Goal: Task Accomplishment & Management: Use online tool/utility

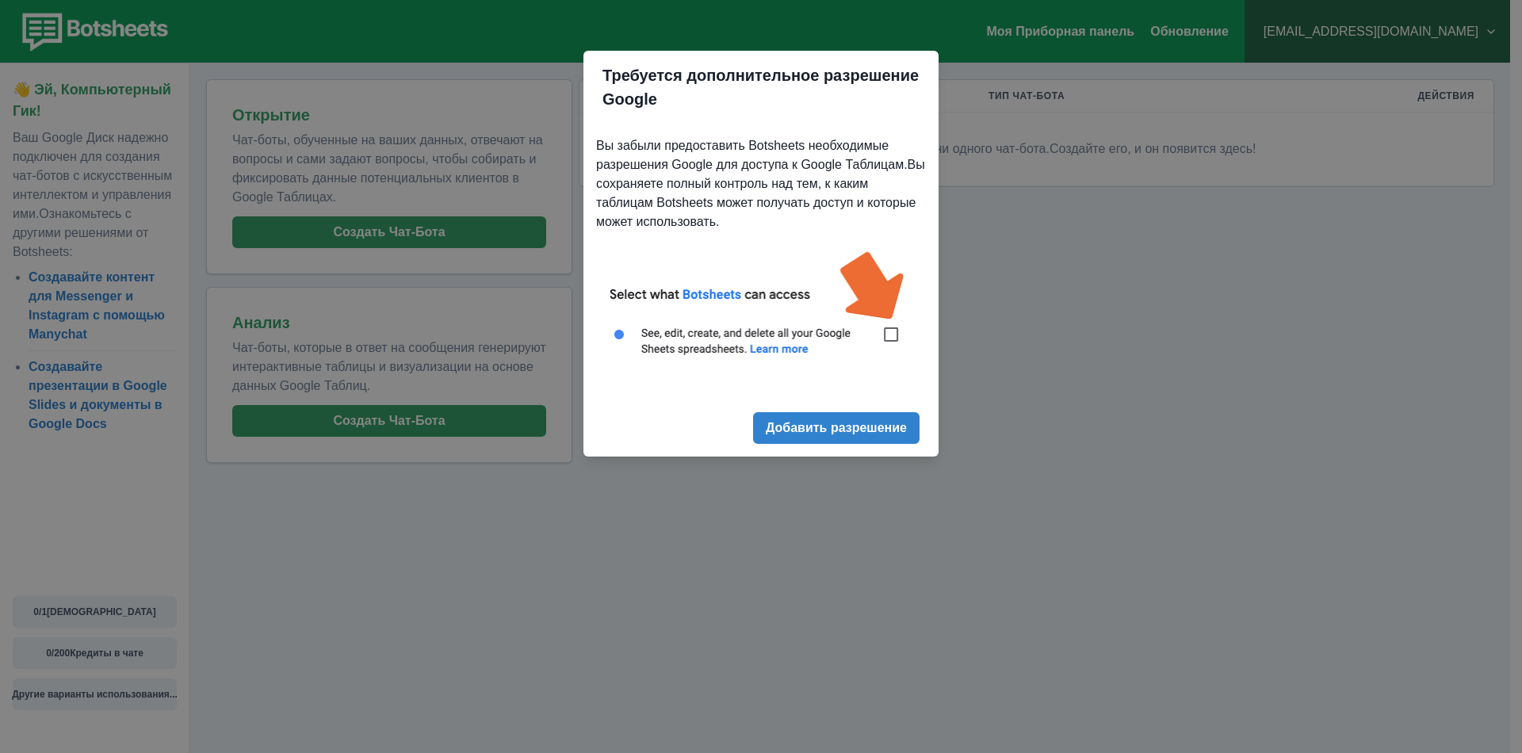
click at [888, 310] on img at bounding box center [761, 312] width 330 height 149
click at [894, 334] on img at bounding box center [761, 312] width 330 height 149
click at [886, 422] on ya-tr-span "Добавить разрешение" at bounding box center [836, 427] width 141 height 15
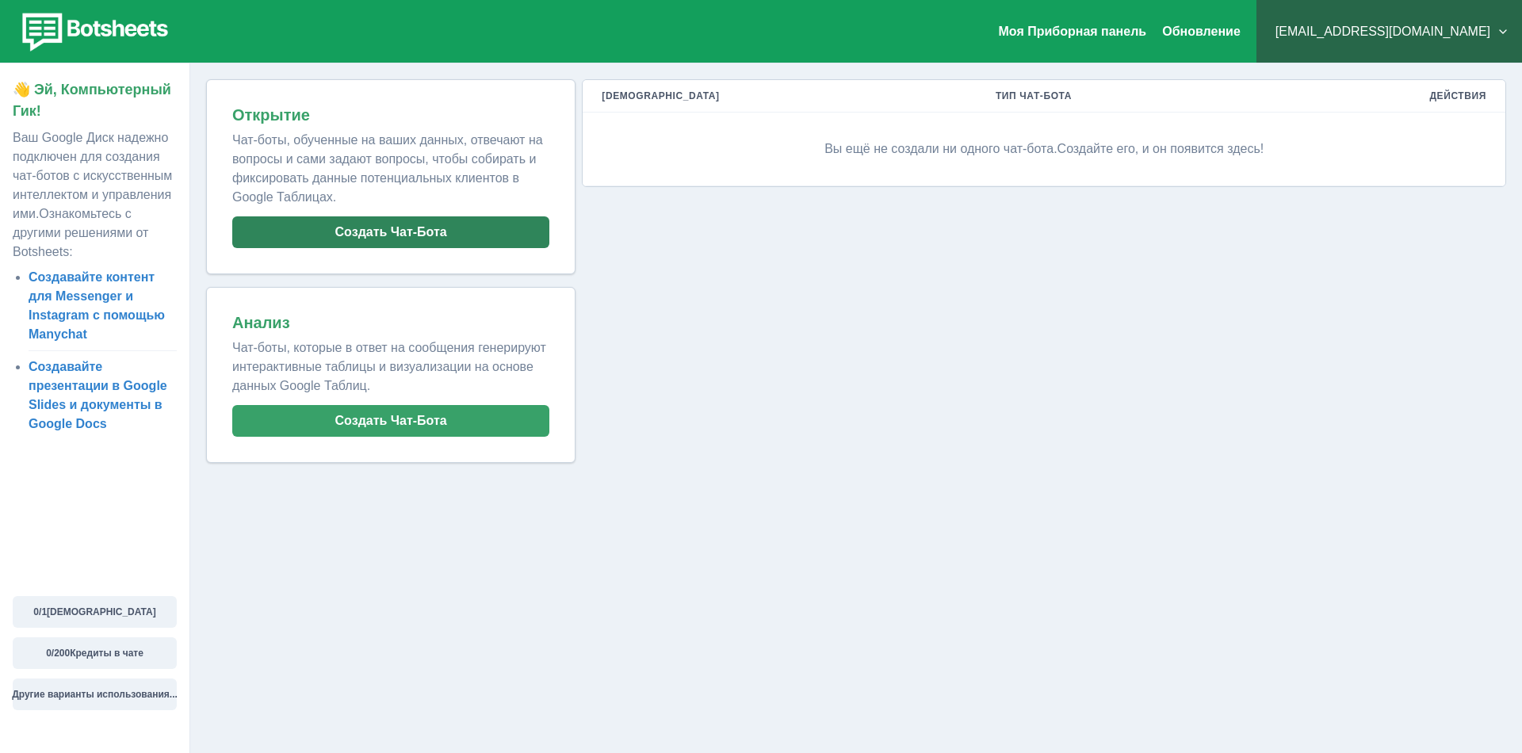
click at [318, 239] on button "Создать Чат-Бота" at bounding box center [390, 232] width 317 height 32
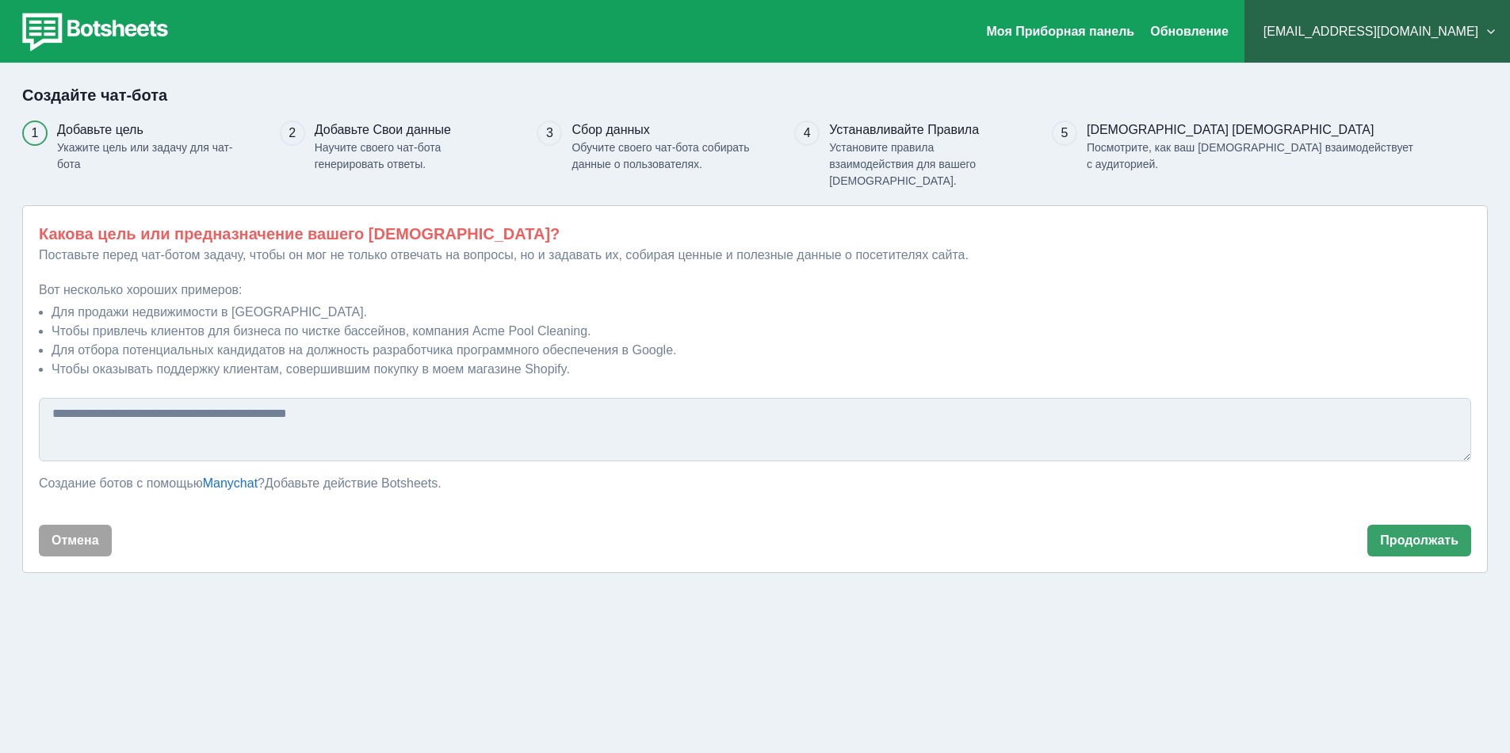
click at [212, 414] on textarea at bounding box center [755, 429] width 1432 height 63
type textarea "*"
type textarea "*******"
click at [1425, 525] on button "Продолжать" at bounding box center [1419, 541] width 104 height 32
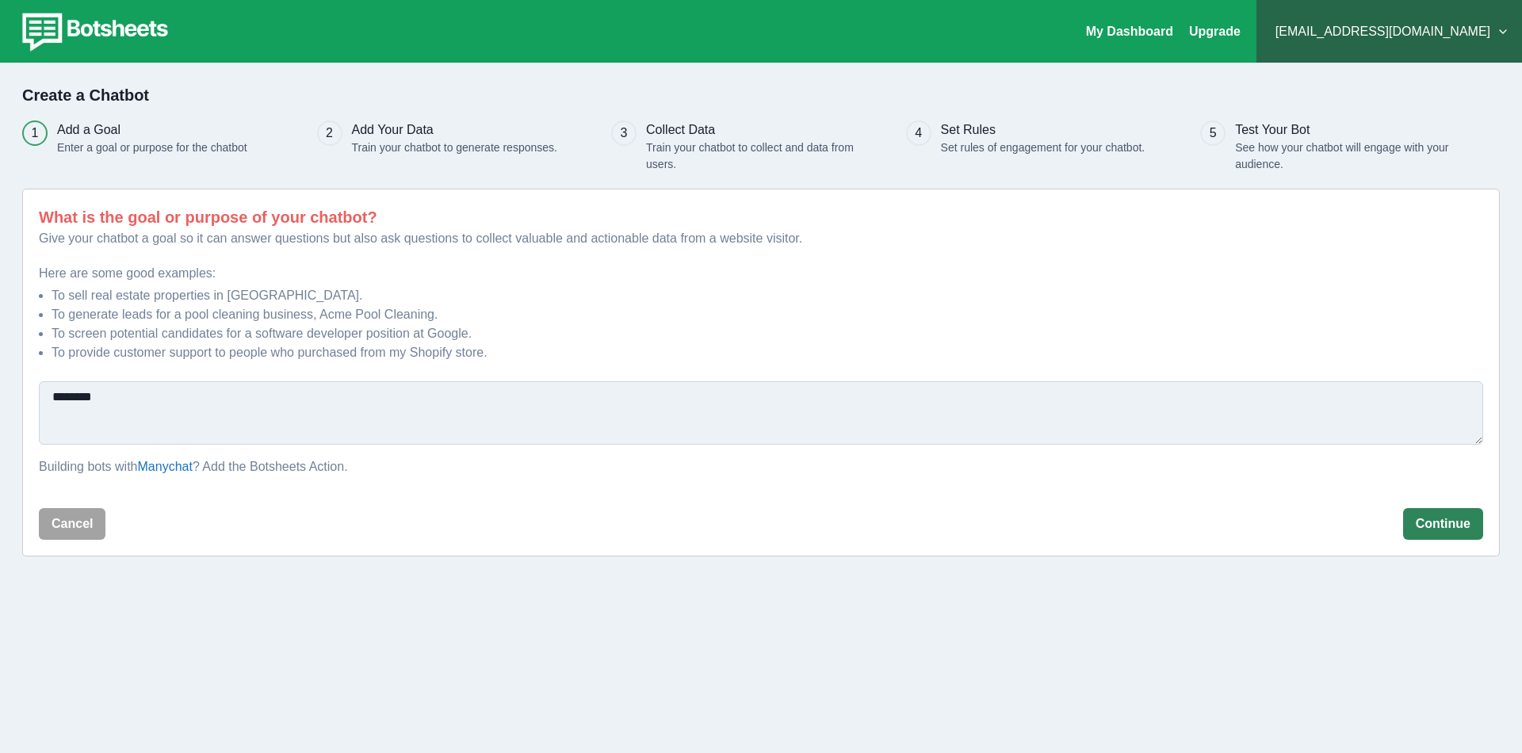
click at [1459, 524] on button "Continue" at bounding box center [1443, 524] width 80 height 32
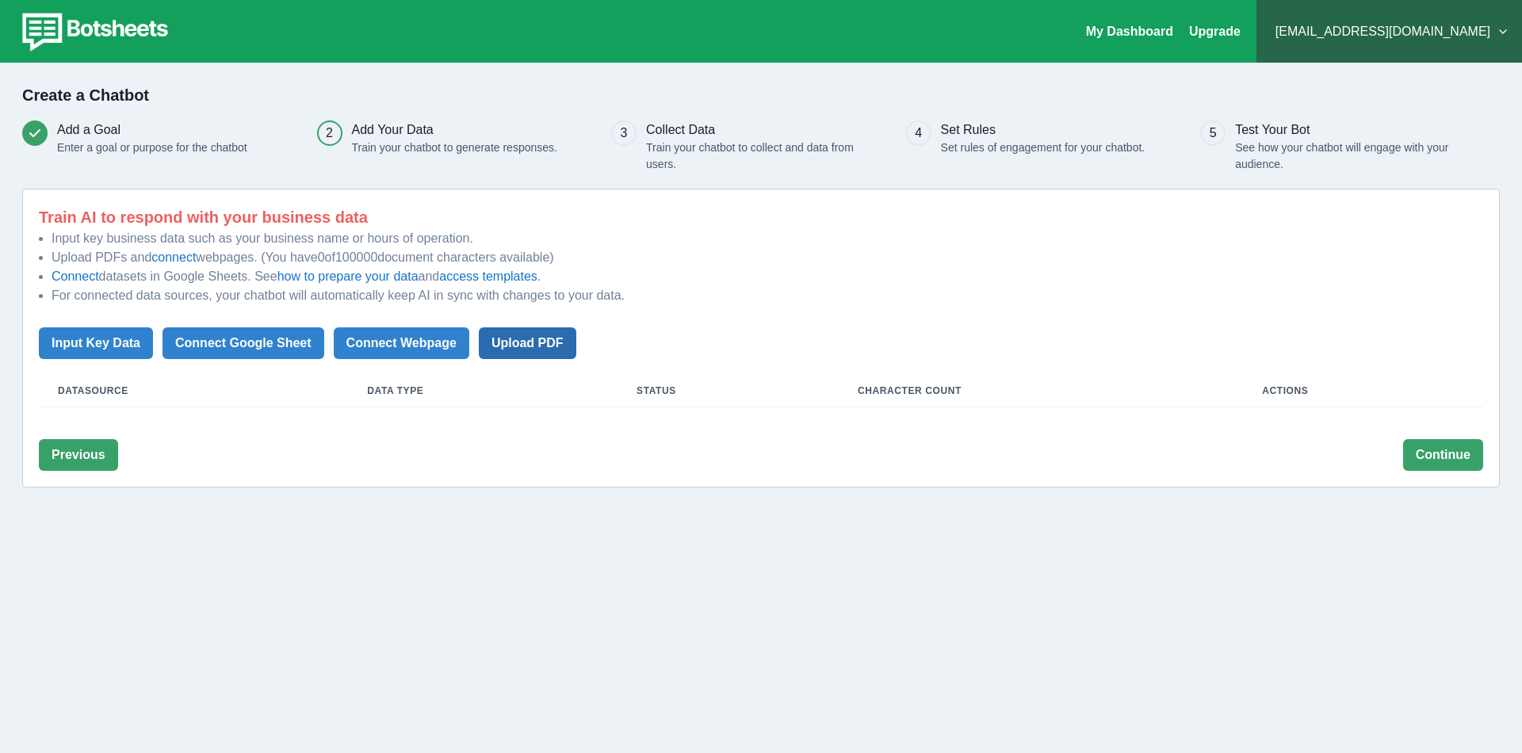
click at [498, 349] on button "Upload PDF" at bounding box center [527, 343] width 97 height 32
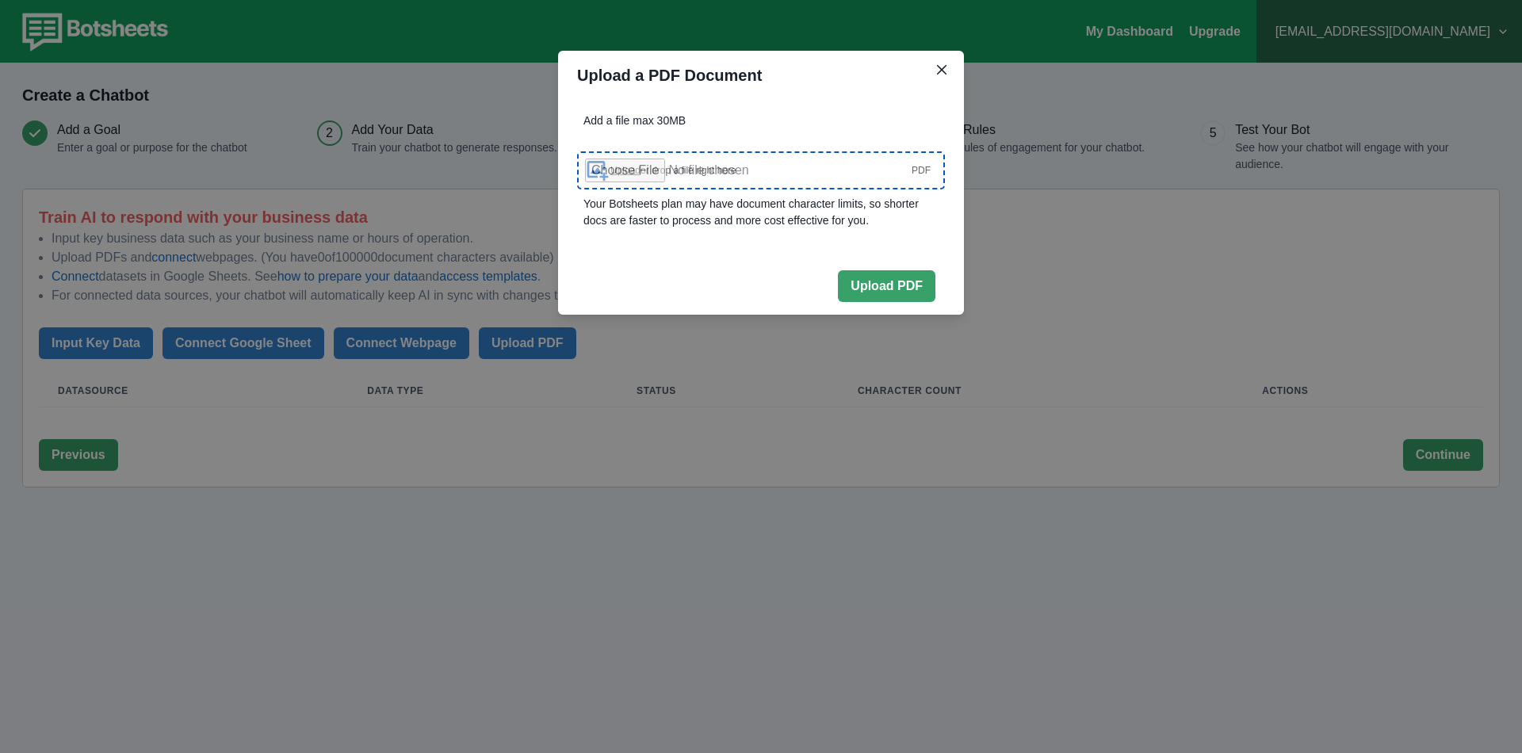
click at [816, 165] on div "Upload or drop a file right here PDF" at bounding box center [770, 170] width 320 height 14
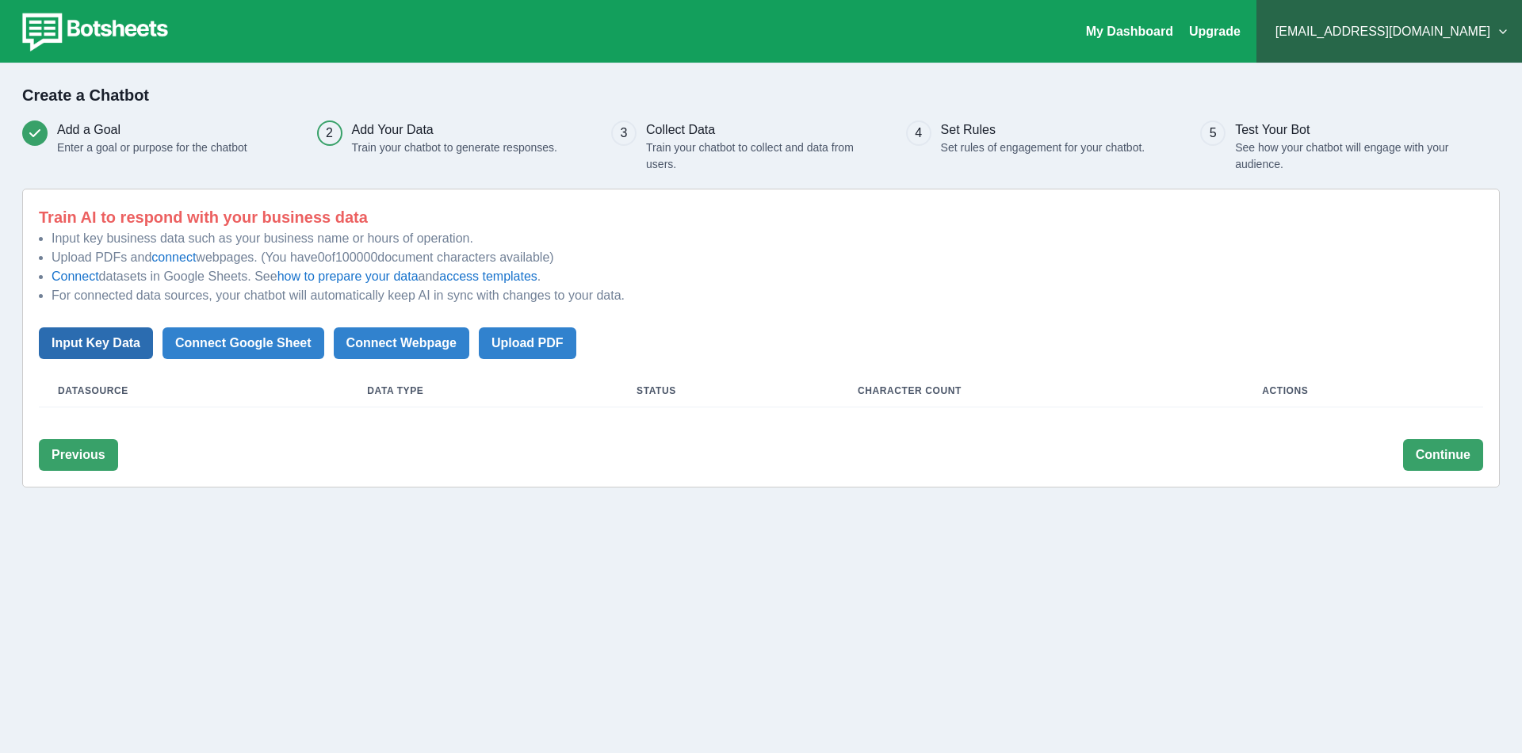
click at [55, 343] on button "Input Key Data" at bounding box center [96, 343] width 114 height 32
click at [227, 356] on button "Connect Google Sheet" at bounding box center [243, 343] width 162 height 32
